Goal: Transaction & Acquisition: Book appointment/travel/reservation

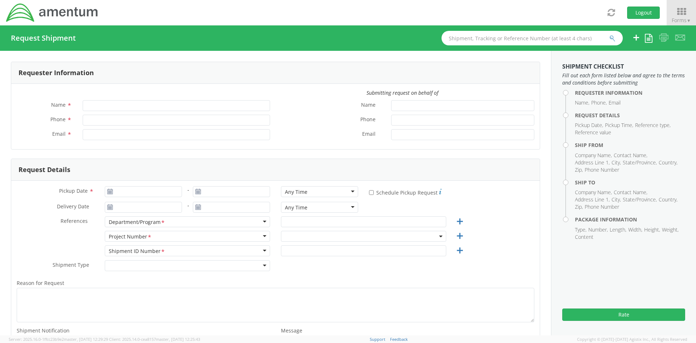
type input "[PERSON_NAME]"
type input "[PHONE_NUMBER]"
type input "[EMAIL_ADDRESS][PERSON_NAME][DOMAIN_NAME]"
select select "4415.C3013.2.003.300.00.000000"
type input "[DATE]"
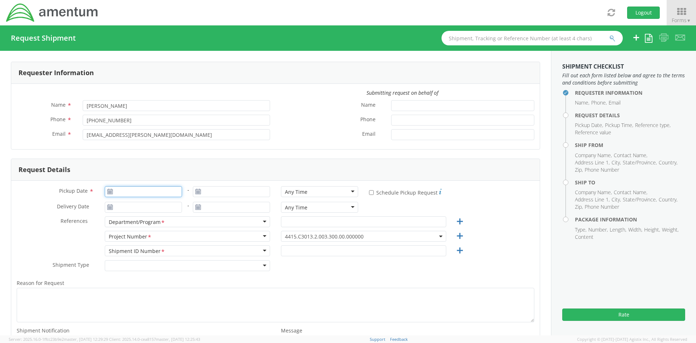
type input "[DATE]"
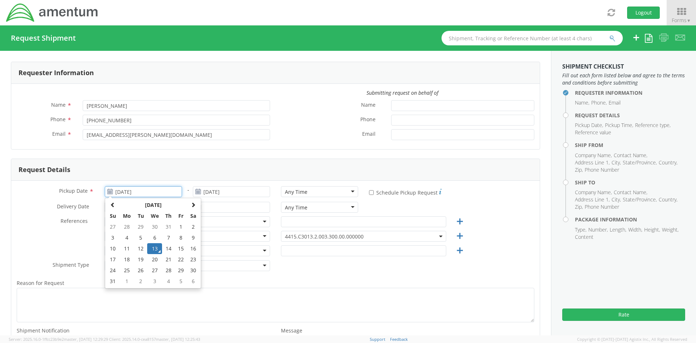
click at [141, 195] on input "[DATE]" at bounding box center [143, 191] width 77 height 11
click at [419, 278] on div "Reason for Request * Shipment Notification * Add email addresses separated by c…" at bounding box center [275, 319] width 529 height 91
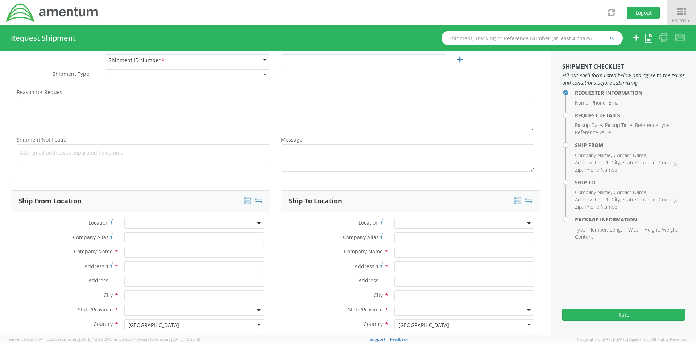
scroll to position [254, 0]
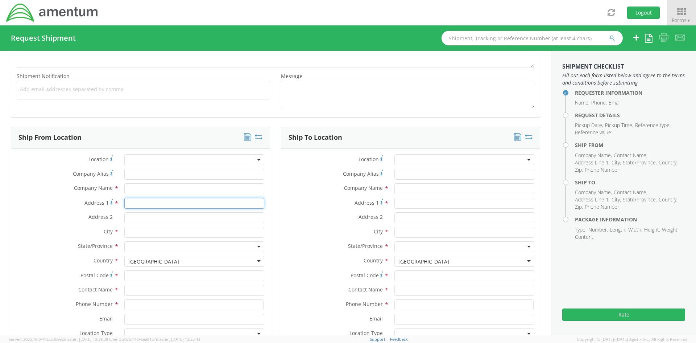
click at [137, 203] on input "Address 1 *" at bounding box center [194, 203] width 140 height 11
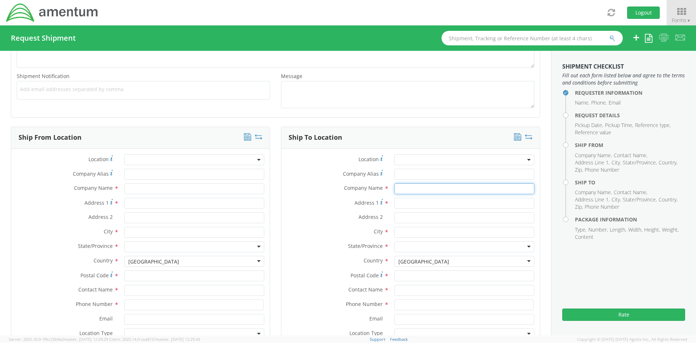
click at [417, 187] on input "text" at bounding box center [464, 188] width 140 height 11
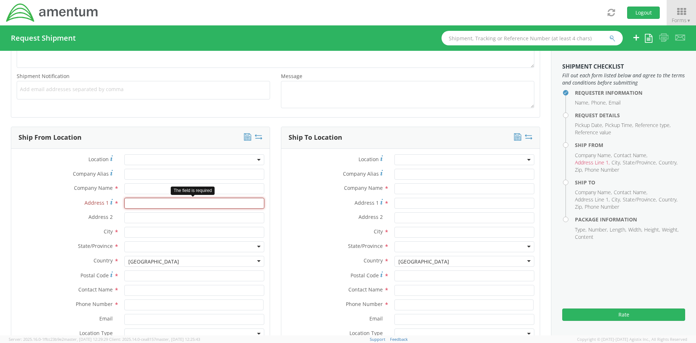
click at [159, 205] on input "Address 1 *" at bounding box center [194, 203] width 140 height 11
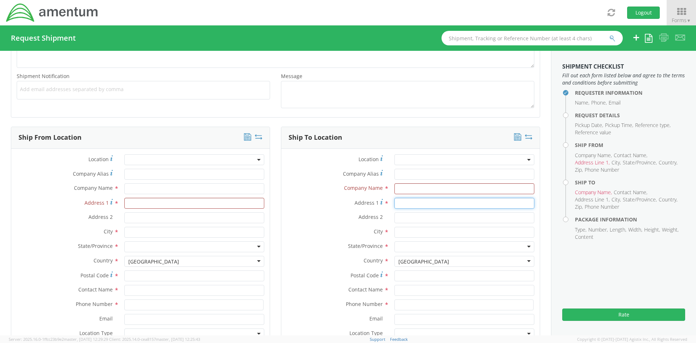
click at [405, 198] on input "Address 1 *" at bounding box center [464, 203] width 140 height 11
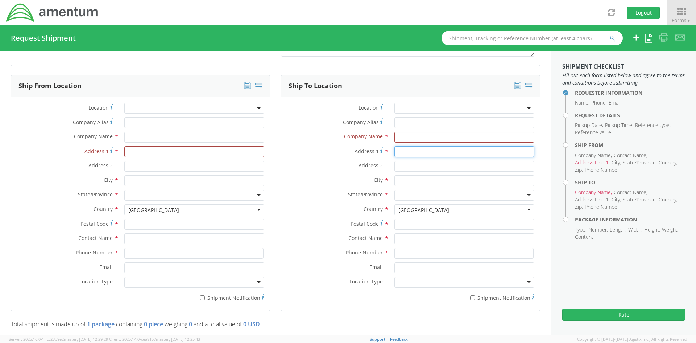
scroll to position [290, 0]
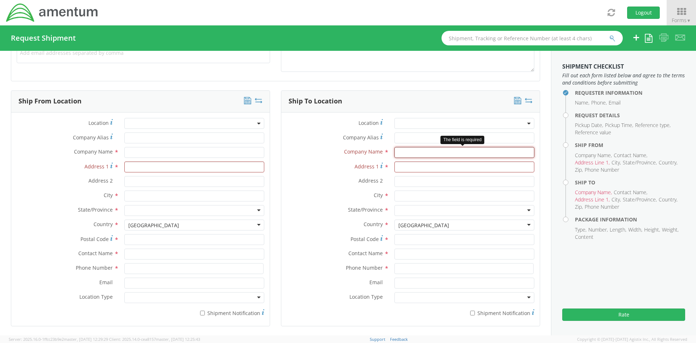
click at [411, 153] on input "text" at bounding box center [464, 152] width 140 height 11
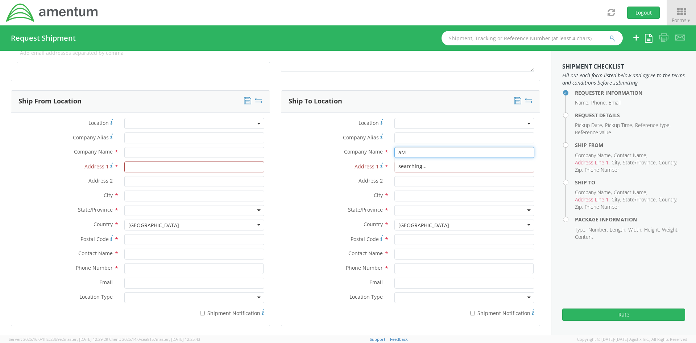
type input "a"
click at [135, 169] on input "Address 1 *" at bounding box center [194, 166] width 140 height 11
type input "[STREET_ADDRESS]"
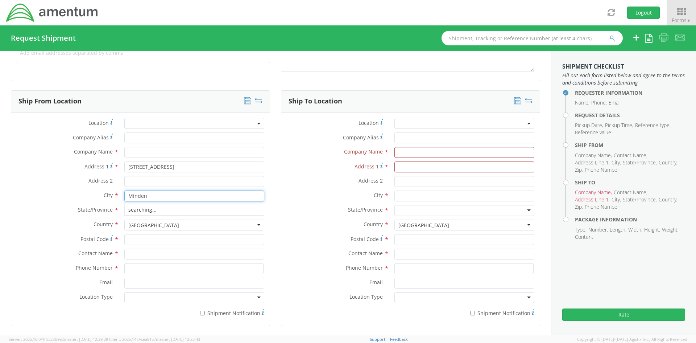
type input "Minden"
type input "nevad"
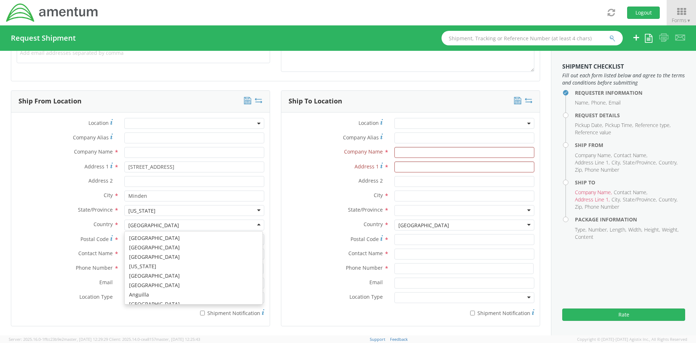
scroll to position [1827, 0]
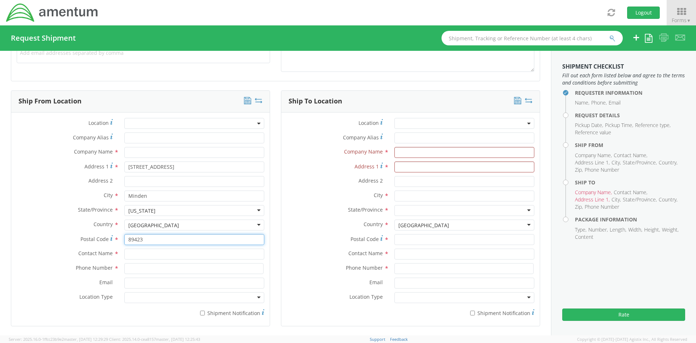
type input "89423"
type input "[PERSON_NAME]"
drag, startPoint x: 159, startPoint y: 269, endPoint x: 96, endPoint y: 269, distance: 62.4
click at [96, 269] on div "Phone Number * 2406030761" at bounding box center [140, 268] width 258 height 11
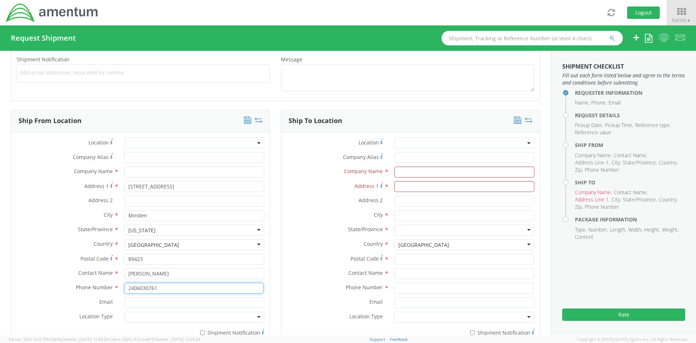
scroll to position [254, 0]
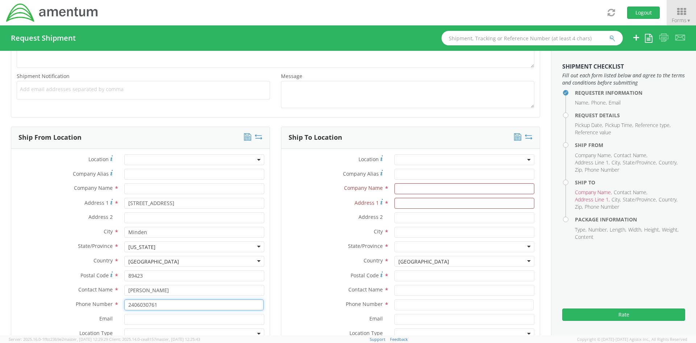
type input "2406030761"
drag, startPoint x: 135, startPoint y: 288, endPoint x: 92, endPoint y: 285, distance: 42.9
click at [94, 287] on div "Contact Name * [PERSON_NAME]" at bounding box center [140, 290] width 258 height 11
type input "[PERSON_NAME]"
type input "720245"
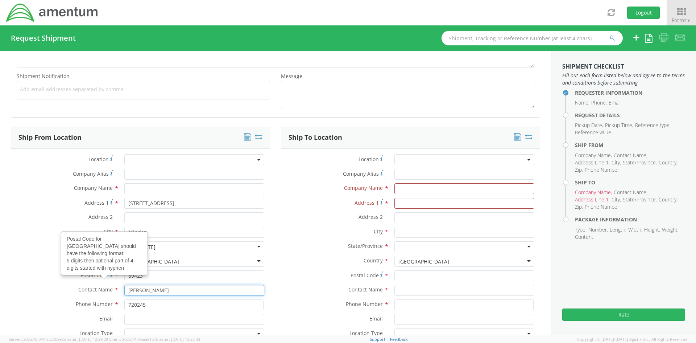
drag, startPoint x: 172, startPoint y: 294, endPoint x: 49, endPoint y: 283, distance: 123.7
click at [49, 283] on div "Location * Company Alias * Company Name * Address 1 * 1659 Hwy 88 Address 2 * C…" at bounding box center [140, 255] width 258 height 202
type input "[PERSON_NAME]"
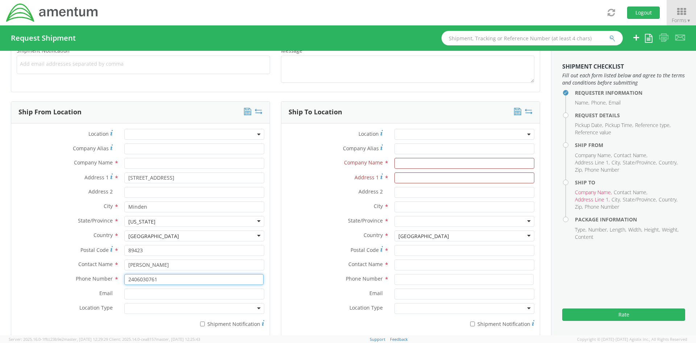
scroll to position [290, 0]
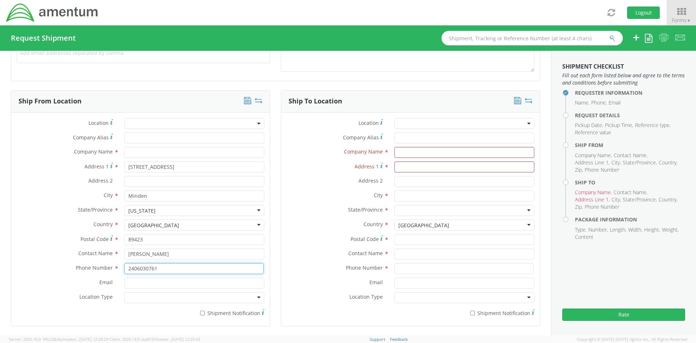
type input "2406030761"
click at [419, 256] on input "text" at bounding box center [464, 253] width 140 height 11
type input "[PERSON_NAME]"
type input "7202455607"
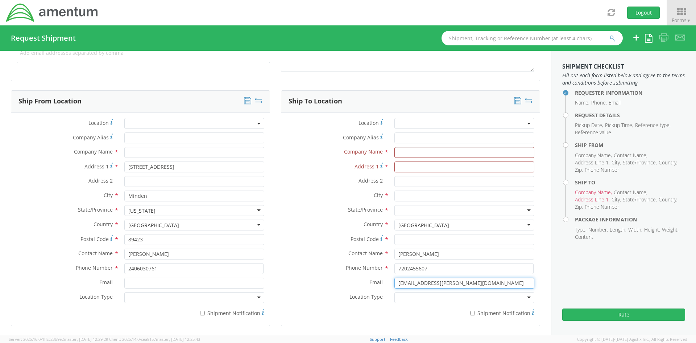
type input "[EMAIL_ADDRESS][PERSON_NAME][DOMAIN_NAME]"
click at [430, 297] on div at bounding box center [464, 297] width 140 height 11
click at [130, 286] on input "Email *" at bounding box center [194, 282] width 140 height 11
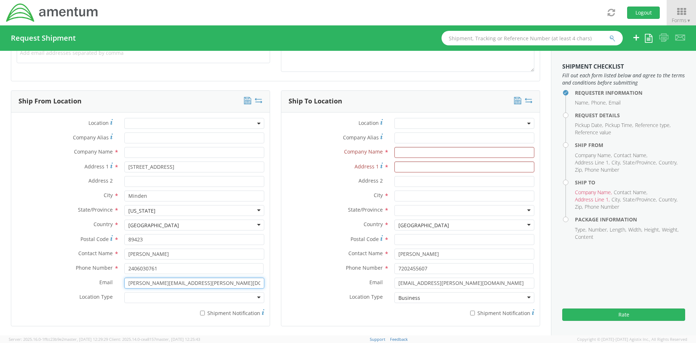
type input "[PERSON_NAME][EMAIL_ADDRESS][PERSON_NAME][DOMAIN_NAME]"
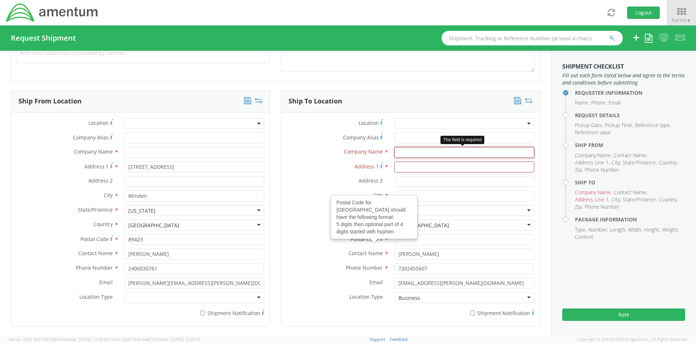
click at [399, 154] on input "text" at bounding box center [464, 152] width 140 height 11
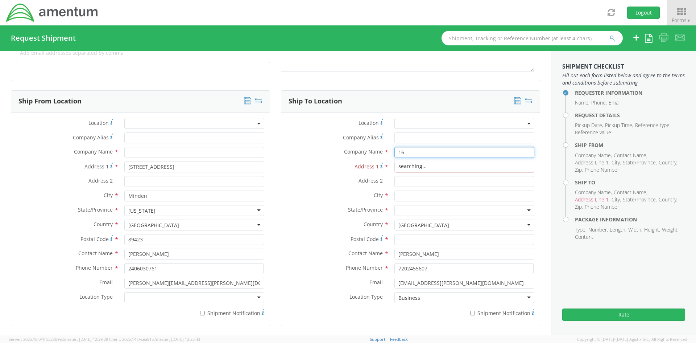
type input "1"
type input "Amentum"
type input "16156"
type input "D"
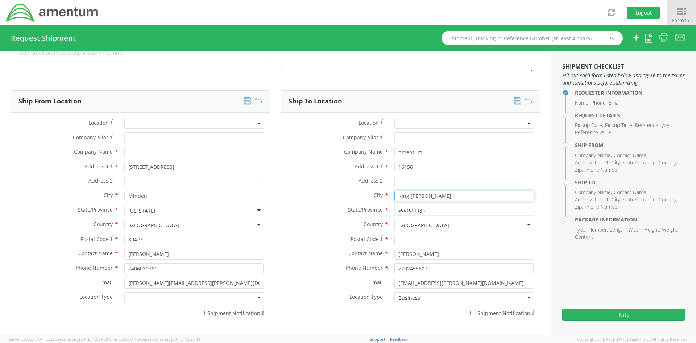
type input "King [PERSON_NAME]"
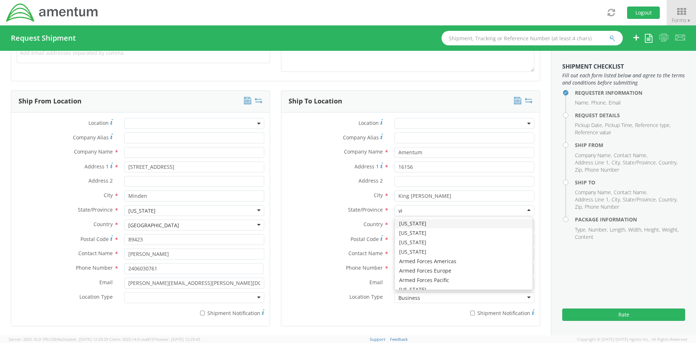
type input "vir"
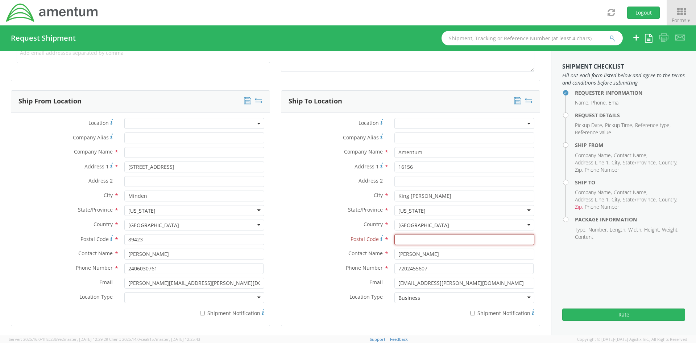
paste input "22485"
type input "22485"
click at [427, 168] on input "16156" at bounding box center [464, 166] width 140 height 11
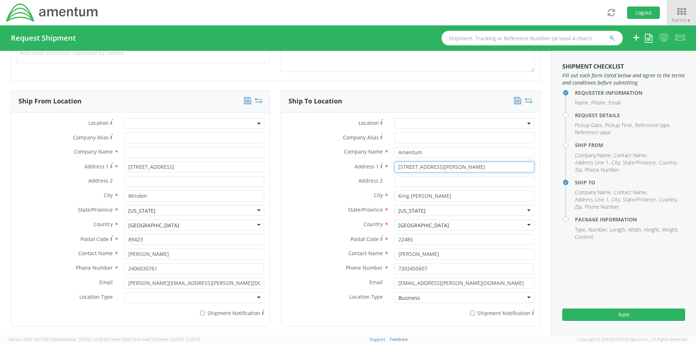
type input "[STREET_ADDRESS][PERSON_NAME]"
click at [144, 153] on input "text" at bounding box center [194, 152] width 140 height 11
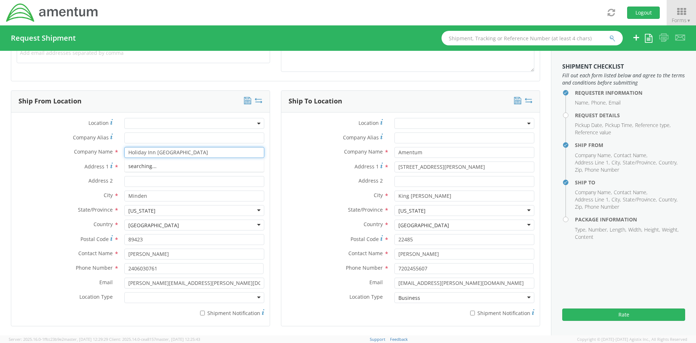
type input "Holiday Inn [GEOGRAPHIC_DATA]"
click at [0, 178] on div "Requester Information Submitting request on behalf of Name * [PERSON_NAME] Phon…" at bounding box center [275, 327] width 551 height 1135
click at [156, 282] on input "[PERSON_NAME][EMAIL_ADDRESS][PERSON_NAME][DOMAIN_NAME]" at bounding box center [194, 282] width 140 height 11
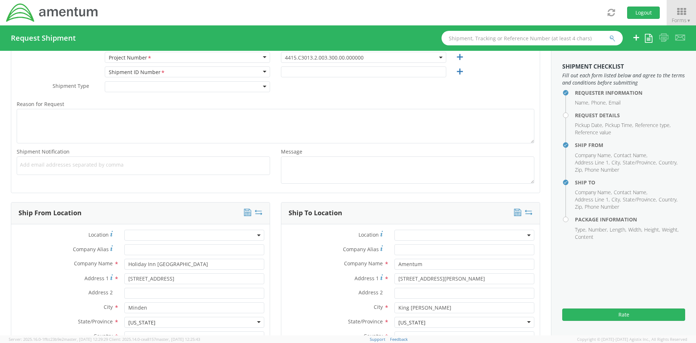
scroll to position [290, 0]
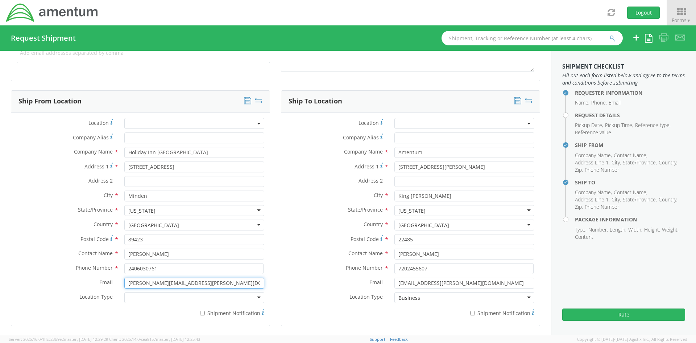
type input "[PERSON_NAME][EMAIL_ADDRESS][PERSON_NAME][DOMAIN_NAME]"
click at [203, 312] on input "* Shipment Notification" at bounding box center [202, 312] width 5 height 5
checkbox input "true"
click at [481, 311] on label "* Shipment Notification" at bounding box center [464, 312] width 140 height 9
click at [475, 311] on input "* Shipment Notification" at bounding box center [472, 312] width 5 height 5
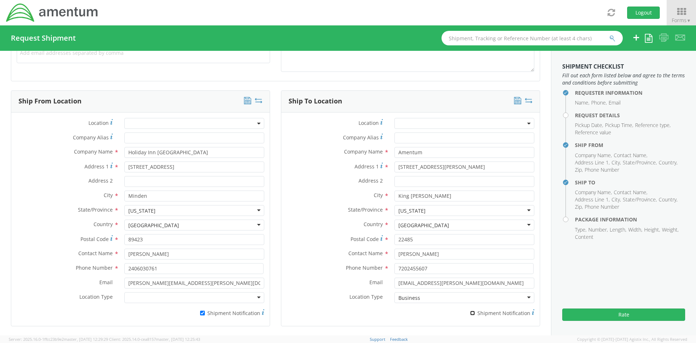
checkbox input "true"
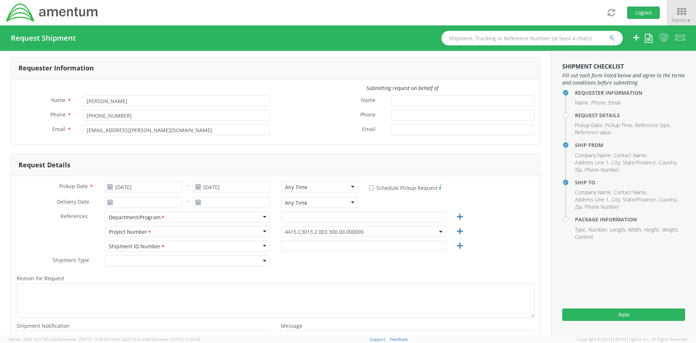
scroll to position [0, 0]
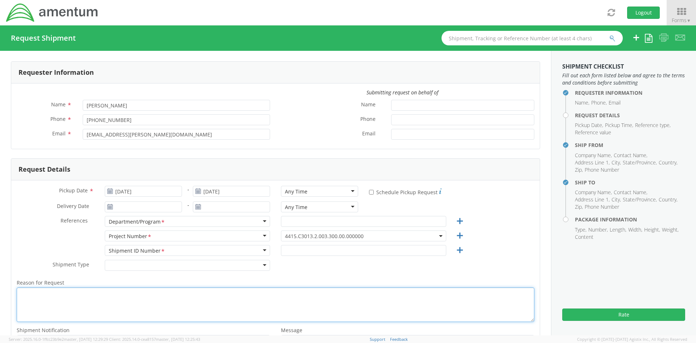
click at [77, 301] on textarea "Reason for Request *" at bounding box center [276, 304] width 518 height 34
click at [141, 290] on textarea "Return equipment for HERO/P/F survey of [GEOGRAPHIC_DATA]" at bounding box center [276, 304] width 518 height 34
click at [121, 292] on textarea "Return equipment for HERO/P/F survey of [GEOGRAPHIC_DATA]" at bounding box center [276, 304] width 518 height 34
paste textarea "MCMWTC"
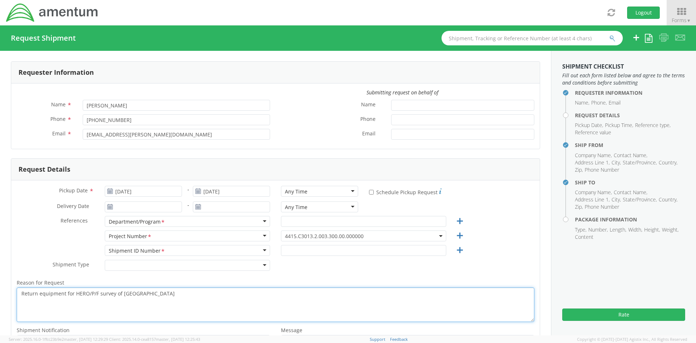
click at [182, 293] on textarea "Return equipment for HERO/P/F survey of [GEOGRAPHIC_DATA]" at bounding box center [276, 304] width 518 height 34
type textarea "Return equipment for HERO/P/F survey of [GEOGRAPHIC_DATA], [GEOGRAPHIC_DATA]"
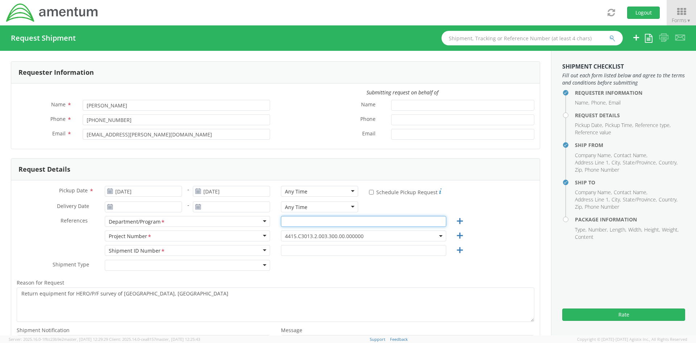
click at [293, 218] on input "text" at bounding box center [363, 221] width 165 height 11
type input "HERO Survey Team"
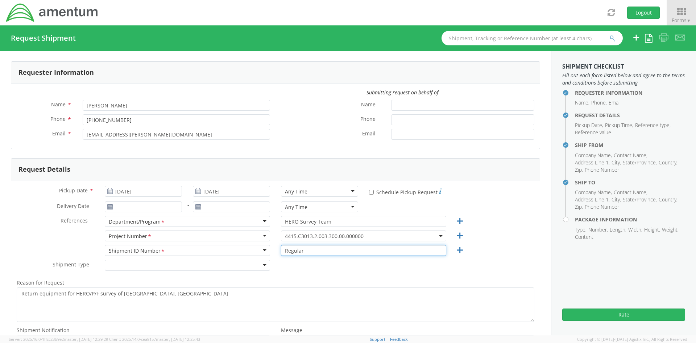
type input "Regular"
type input "Re"
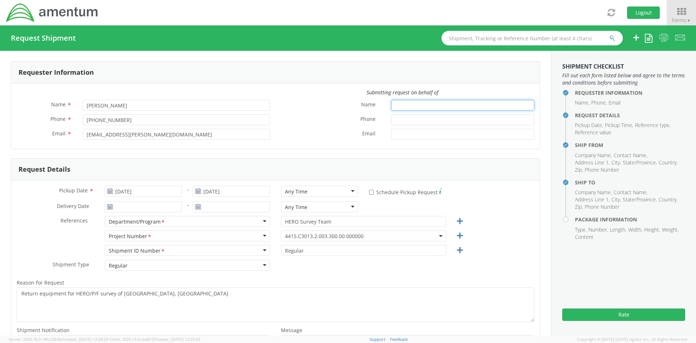
click at [403, 109] on input "Name *" at bounding box center [462, 105] width 143 height 11
type input "[PERSON_NAME]"
type input "2406030761"
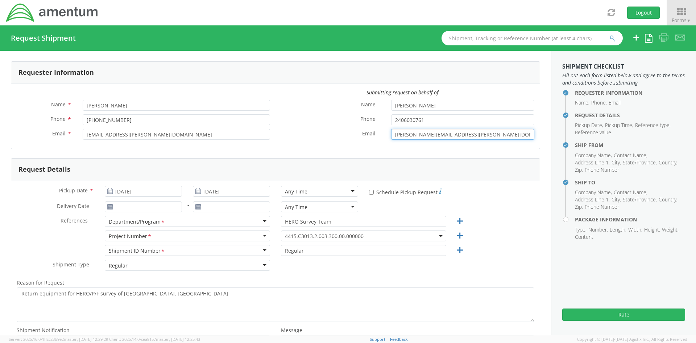
type input "[PERSON_NAME][EMAIL_ADDRESS][PERSON_NAME][DOMAIN_NAME]"
click at [321, 124] on div "Phone * 2406030761" at bounding box center [408, 119] width 264 height 11
click at [399, 121] on input "2406030761" at bounding box center [462, 119] width 143 height 11
click at [411, 120] on input "240-6030761" at bounding box center [462, 119] width 143 height 11
type input "[PHONE_NUMBER]"
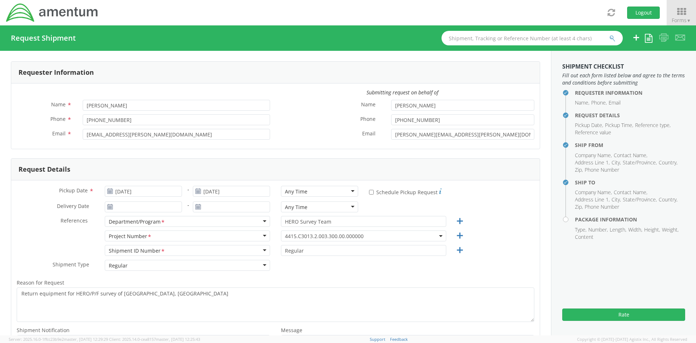
click at [500, 149] on div "Requester Information Submitting request on behalf of Name * [PERSON_NAME] Phon…" at bounding box center [275, 105] width 529 height 88
drag, startPoint x: 94, startPoint y: 120, endPoint x: 45, endPoint y: 123, distance: 49.7
click at [45, 123] on div "Phone * [PHONE_NUMBER]" at bounding box center [143, 119] width 264 height 11
type input "[PHONE_NUMBER]"
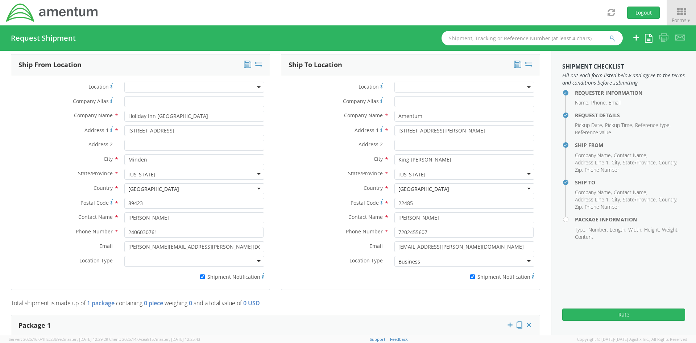
scroll to position [399, 0]
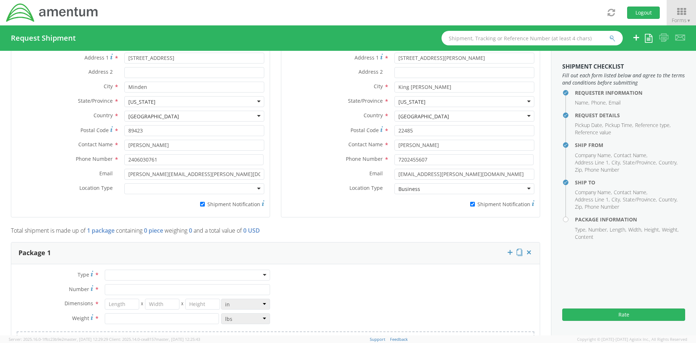
click at [129, 186] on div at bounding box center [194, 188] width 140 height 11
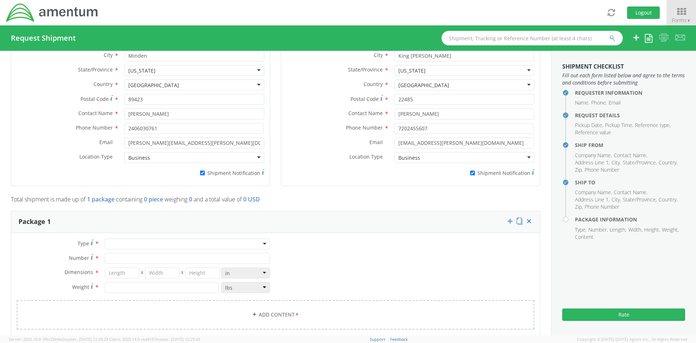
scroll to position [472, 0]
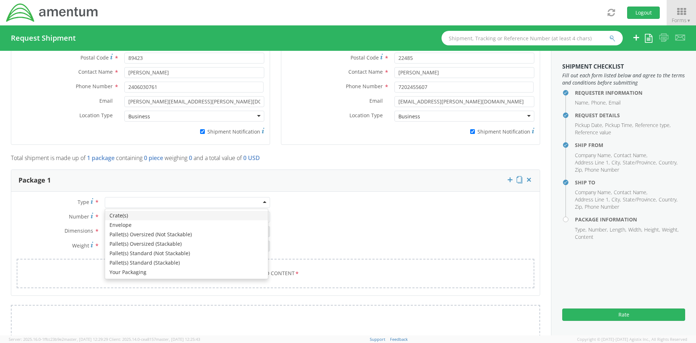
click at [226, 203] on div at bounding box center [187, 202] width 165 height 11
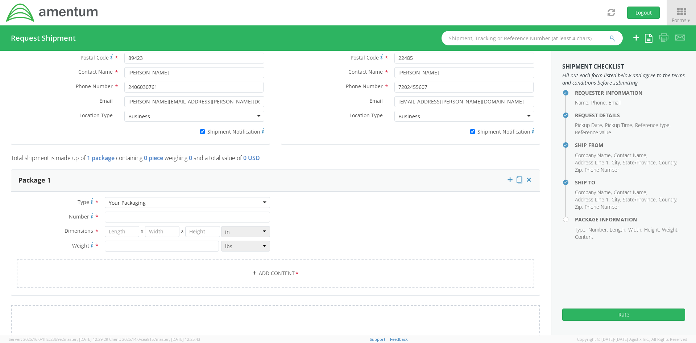
click at [128, 210] on div "Type * Your Packaging Your Packaging Crate(s) Envelope Pallet(s) Oversized (Not…" at bounding box center [143, 228] width 264 height 62
click at [128, 213] on input "Number *" at bounding box center [187, 216] width 165 height 11
type input "1"
click at [123, 232] on input "number" at bounding box center [122, 231] width 34 height 11
type input "22"
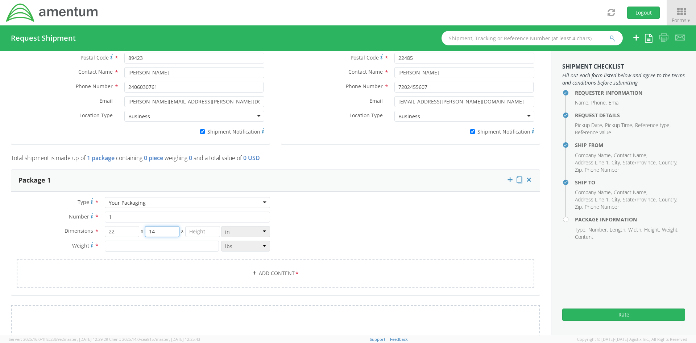
type input "14"
type input "10"
type input "25"
click at [308, 273] on link "Add Content *" at bounding box center [276, 272] width 518 height 29
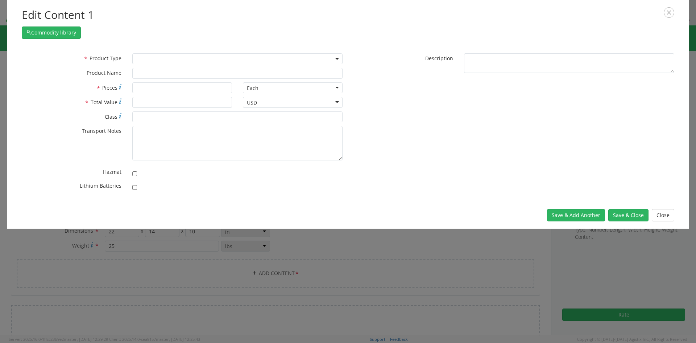
click at [177, 58] on span at bounding box center [237, 58] width 210 height 11
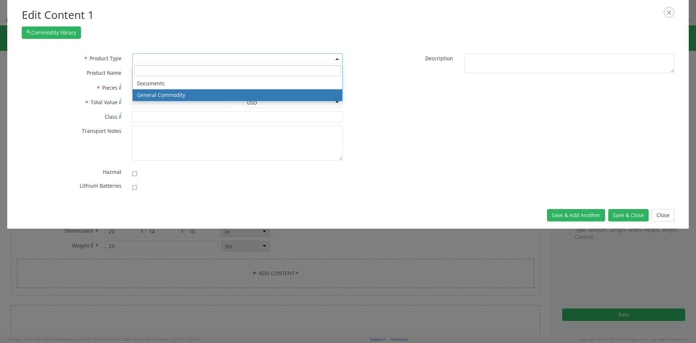
select select "COMMODITY"
type input "General Commodity"
click at [162, 59] on span "General Commodity" at bounding box center [237, 58] width 202 height 7
click at [161, 45] on div "Edit Content 1 Commodity library" at bounding box center [348, 23] width 682 height 46
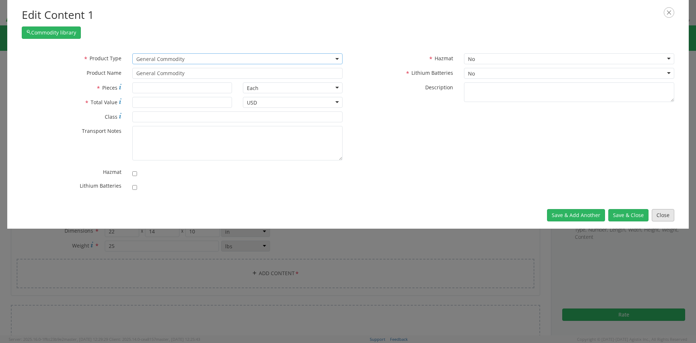
click at [660, 212] on button "Close" at bounding box center [663, 215] width 22 height 12
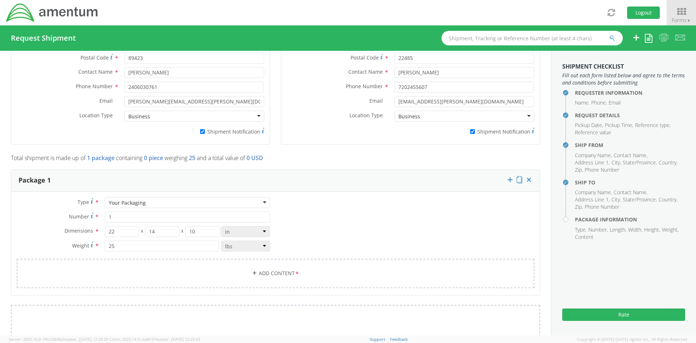
click at [214, 271] on link "Add Content *" at bounding box center [276, 272] width 518 height 29
select select
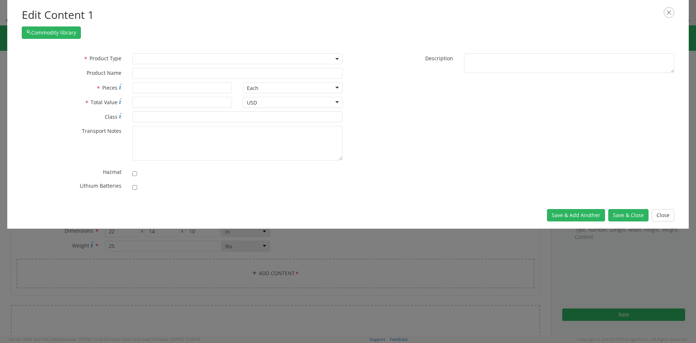
click at [153, 57] on span at bounding box center [237, 58] width 210 height 11
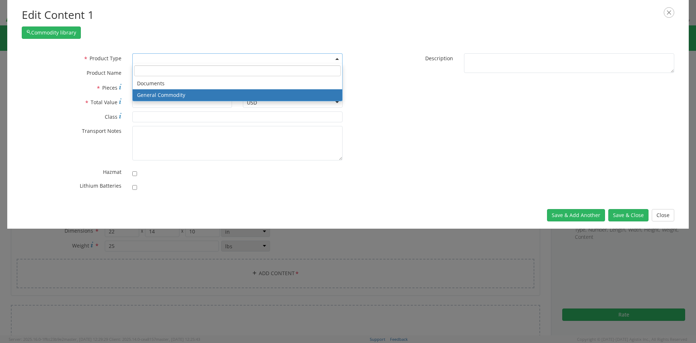
select select "COMMODITY"
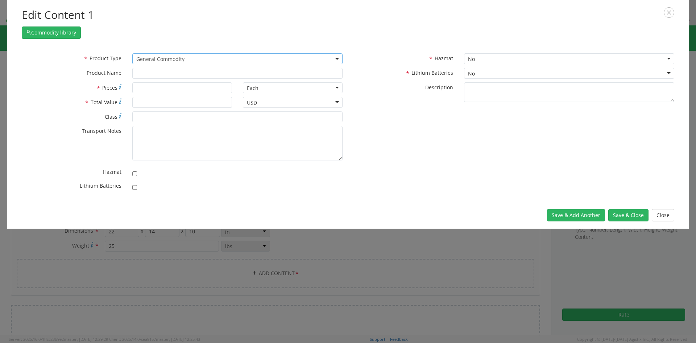
type input "General Commodity"
click at [185, 91] on input "* Pieces" at bounding box center [182, 87] width 100 height 11
type input "1"
click at [187, 99] on input "* Total Value" at bounding box center [182, 102] width 100 height 11
type input "10000"
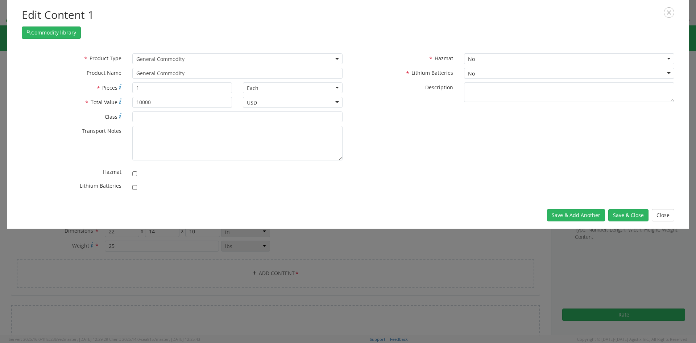
click at [340, 175] on div at bounding box center [237, 172] width 210 height 10
click at [641, 219] on button "Save & Close" at bounding box center [628, 215] width 40 height 12
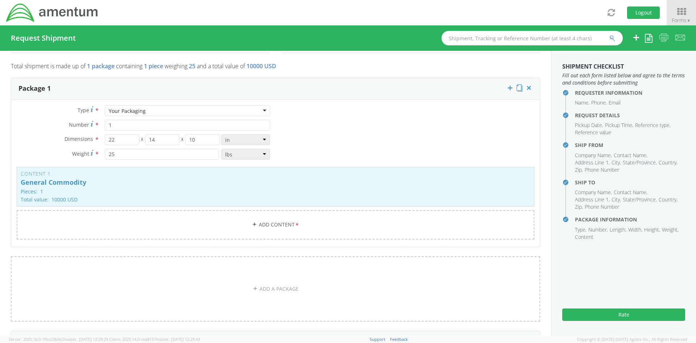
scroll to position [580, 0]
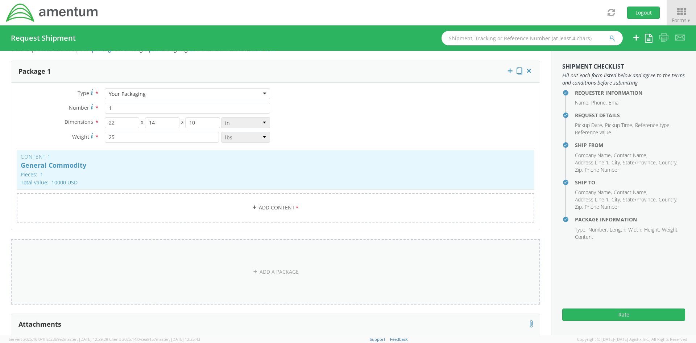
click at [332, 255] on link "ADD A PACKAGE" at bounding box center [275, 271] width 529 height 65
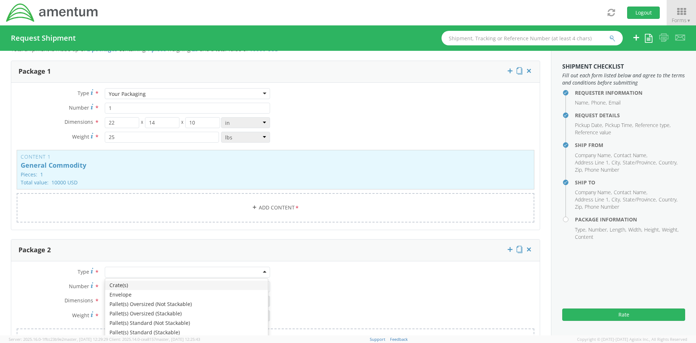
click at [154, 270] on div at bounding box center [187, 271] width 165 height 11
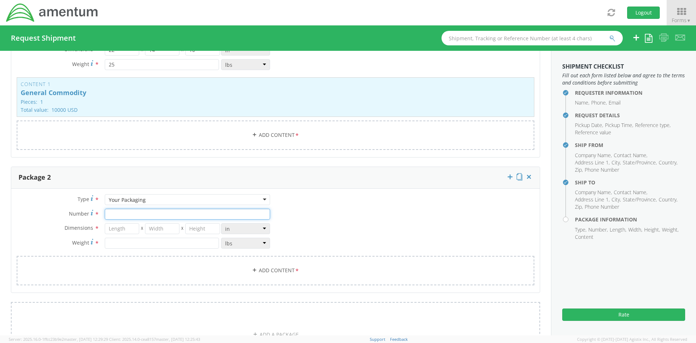
click at [130, 212] on input "Number *" at bounding box center [187, 213] width 165 height 11
type input "1"
click at [126, 231] on input "number" at bounding box center [122, 228] width 34 height 11
type input "30"
type input "20"
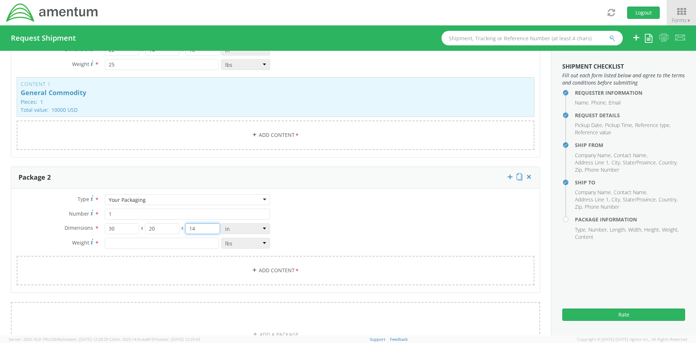
type input "14"
type input "50"
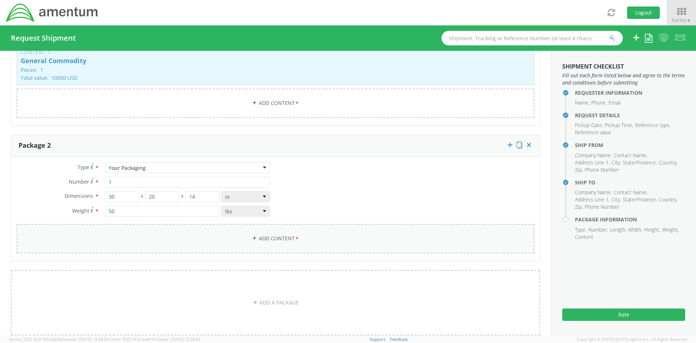
click at [120, 228] on link "Add Content *" at bounding box center [276, 238] width 518 height 29
select select
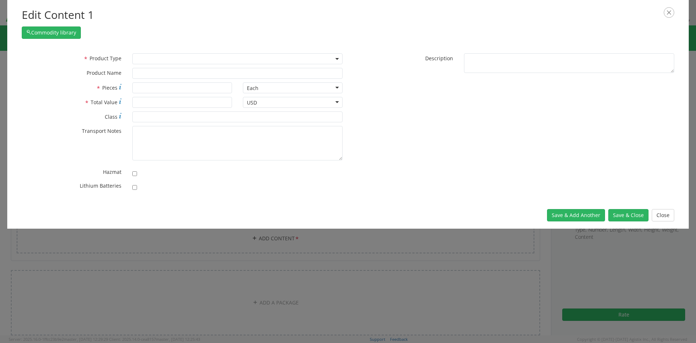
click at [168, 56] on span at bounding box center [237, 58] width 210 height 11
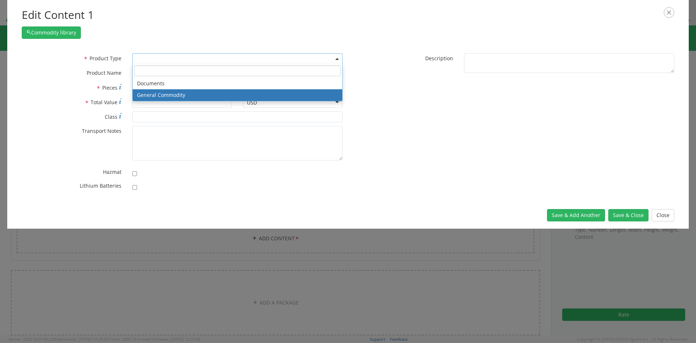
select select "COMMODITY"
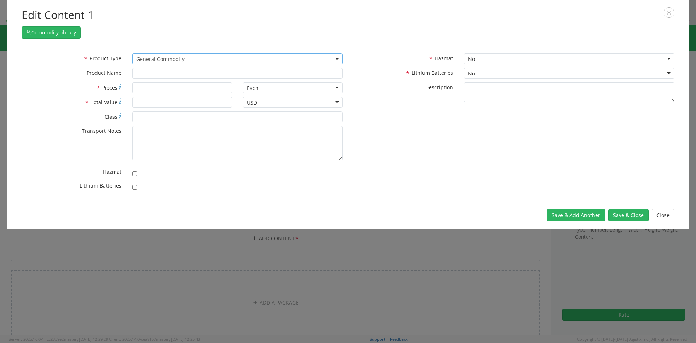
type input "General Commodity"
click at [157, 84] on input "* Pieces" at bounding box center [182, 87] width 100 height 11
type input "1"
click at [319, 87] on div "Each" at bounding box center [293, 87] width 100 height 11
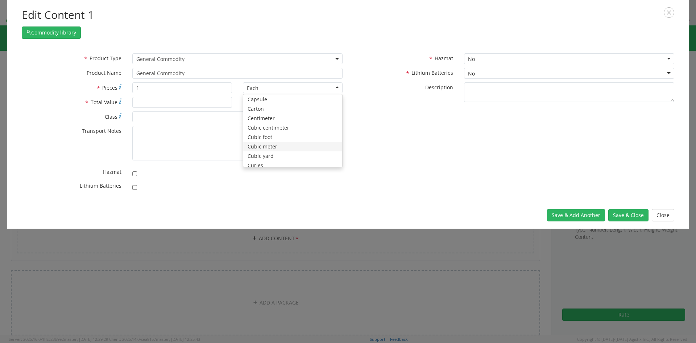
scroll to position [0, 0]
click at [660, 212] on button "Close" at bounding box center [663, 215] width 22 height 12
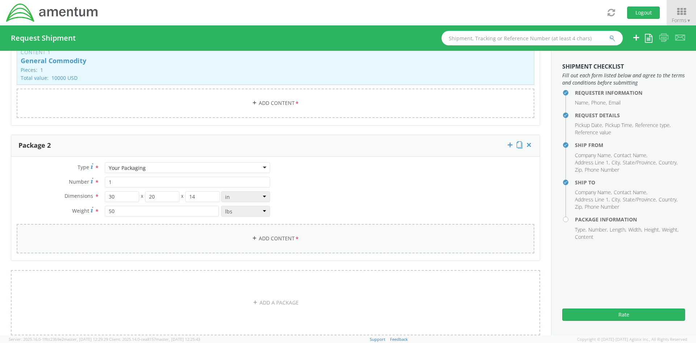
click at [319, 247] on link "Add Content *" at bounding box center [276, 238] width 518 height 29
select select
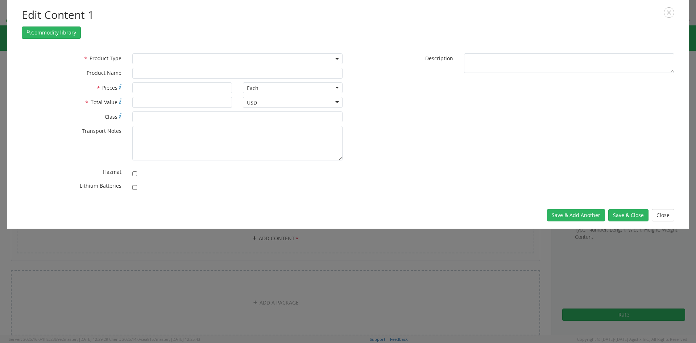
click at [260, 82] on div "Each" at bounding box center [293, 87] width 100 height 11
click at [216, 83] on input "* Pieces" at bounding box center [182, 87] width 100 height 11
type input "1"
click at [210, 100] on input "* Total Value" at bounding box center [182, 102] width 100 height 11
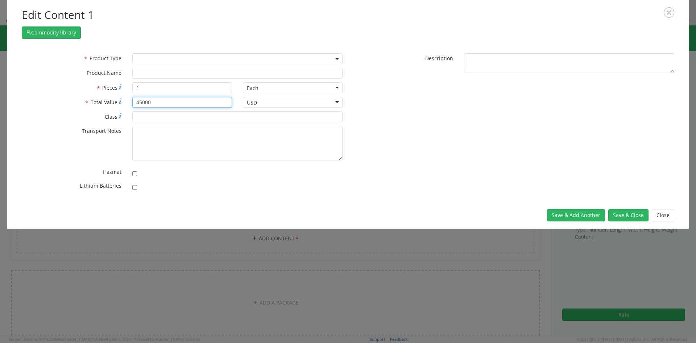
type input "45000"
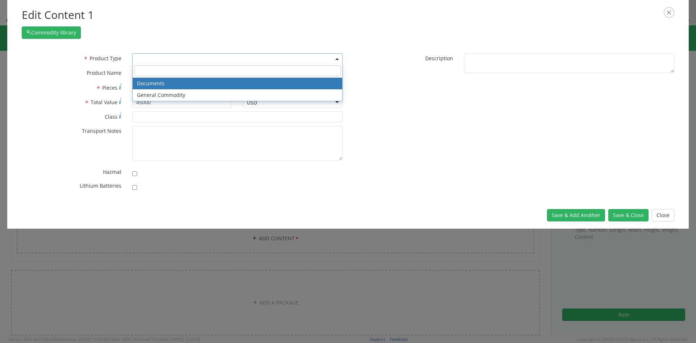
click at [153, 58] on span at bounding box center [237, 58] width 210 height 11
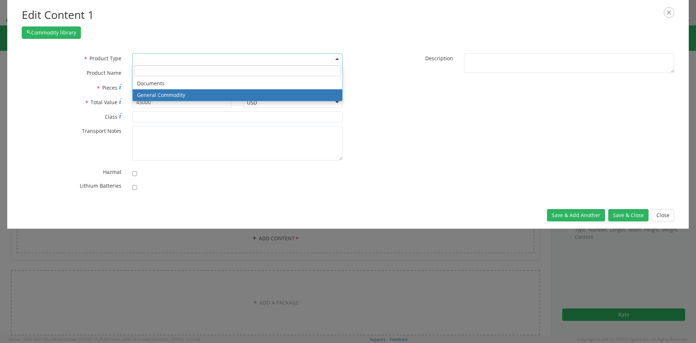
select select "COMMODITY"
type input "General Commodity"
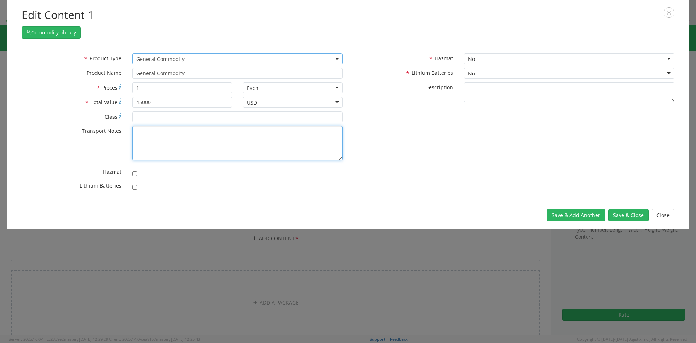
click at [140, 141] on textarea "* Transport Notes" at bounding box center [237, 143] width 210 height 34
click at [483, 192] on div "* Product Type Documents General Commodity General Commodity * Product Name Gen…" at bounding box center [347, 123] width 663 height 141
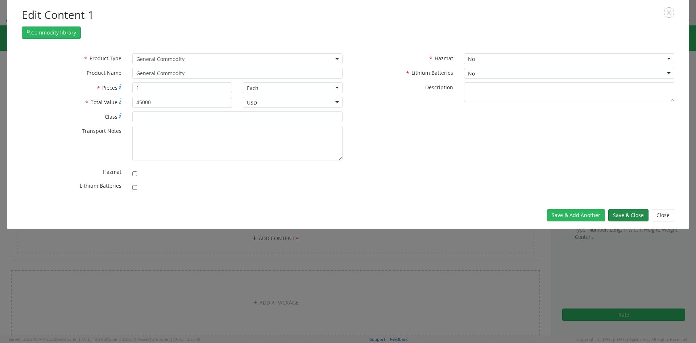
click at [641, 215] on button "Save & Close" at bounding box center [628, 215] width 40 height 12
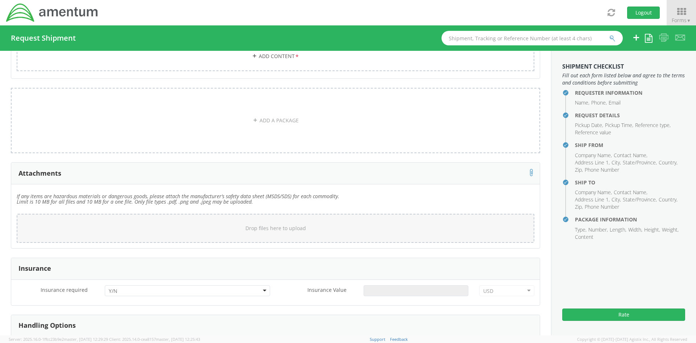
scroll to position [975, 0]
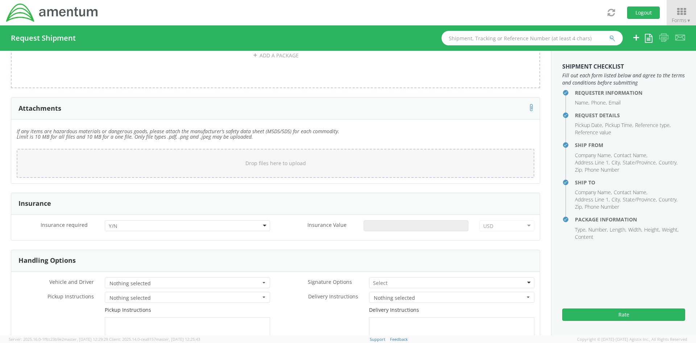
click at [249, 224] on div at bounding box center [187, 225] width 165 height 11
click at [394, 227] on input "Insurance Value *" at bounding box center [416, 225] width 105 height 11
type input "55000"
click at [397, 243] on form "Insurance Insurance required * Yes Yes No Yes Insurance Value * 55000 USD USD A…" at bounding box center [275, 312] width 529 height 240
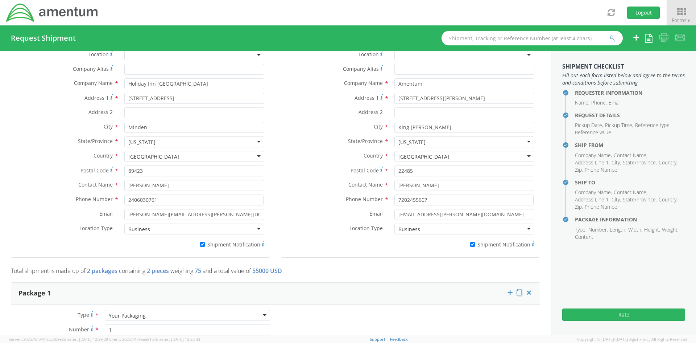
scroll to position [363, 0]
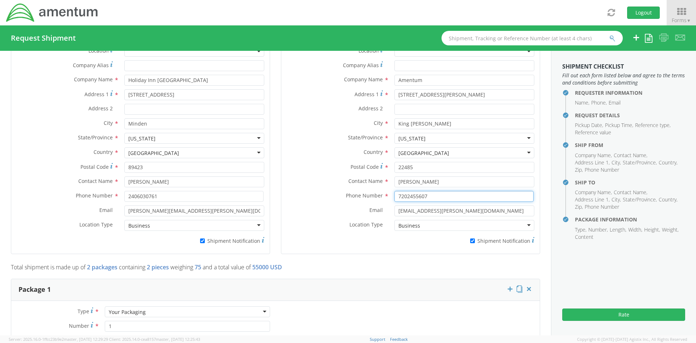
click at [403, 193] on input "7202455607" at bounding box center [463, 196] width 139 height 11
click at [414, 197] on input "720-2455607" at bounding box center [463, 196] width 139 height 11
type input "[PHONE_NUMBER]"
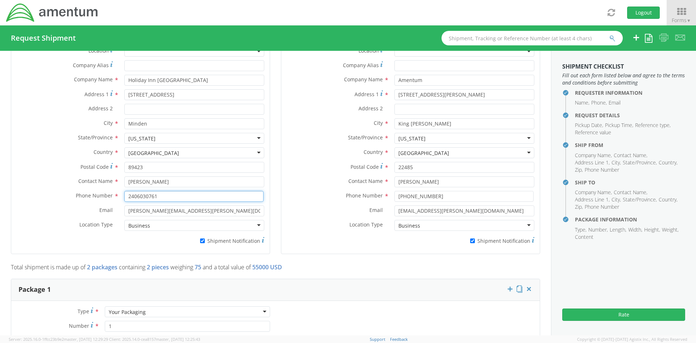
click at [144, 197] on input "2406030761" at bounding box center [193, 196] width 139 height 11
click at [134, 197] on input "240603-0761" at bounding box center [193, 196] width 139 height 11
click at [136, 197] on input "240603-0761" at bounding box center [193, 196] width 139 height 11
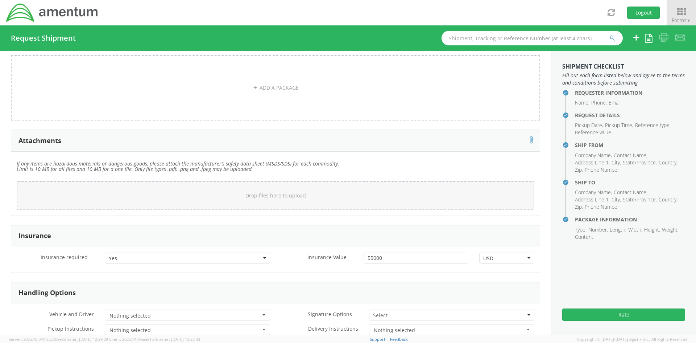
scroll to position [1111, 0]
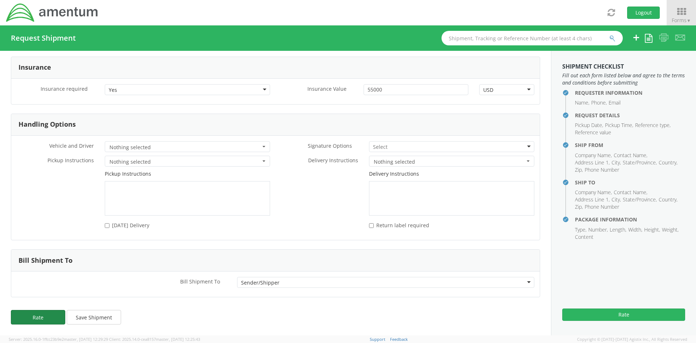
type input "[PHONE_NUMBER]"
click at [29, 314] on button "Rate" at bounding box center [38, 317] width 54 height 15
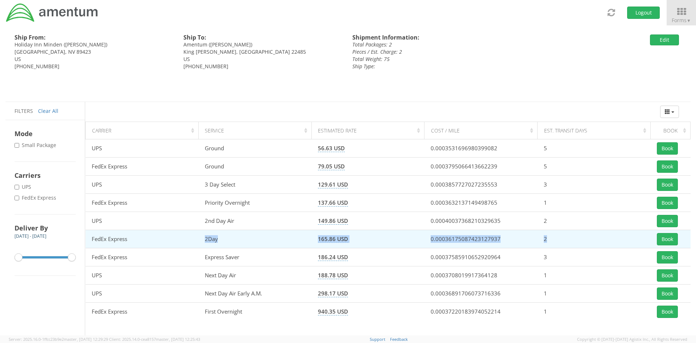
drag, startPoint x: 200, startPoint y: 240, endPoint x: 604, endPoint y: 241, distance: 403.5
click at [603, 241] on tr "FedEx Express 2Day 165.86 USD 0.00036175087423127937 2 Book" at bounding box center [388, 239] width 605 height 18
click at [669, 234] on button "Book" at bounding box center [667, 239] width 21 height 12
